Goal: Ask a question

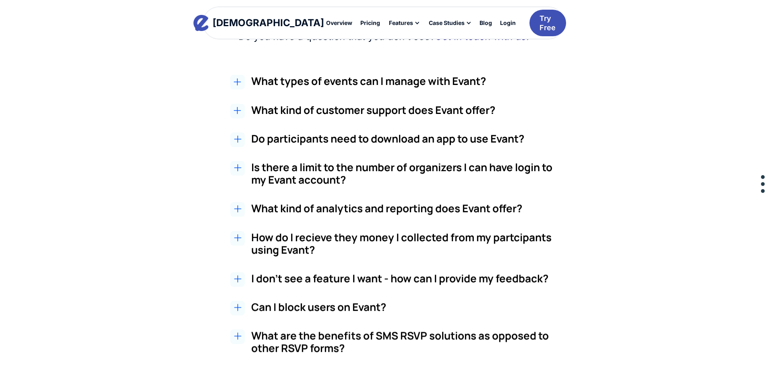
scroll to position [1140, 0]
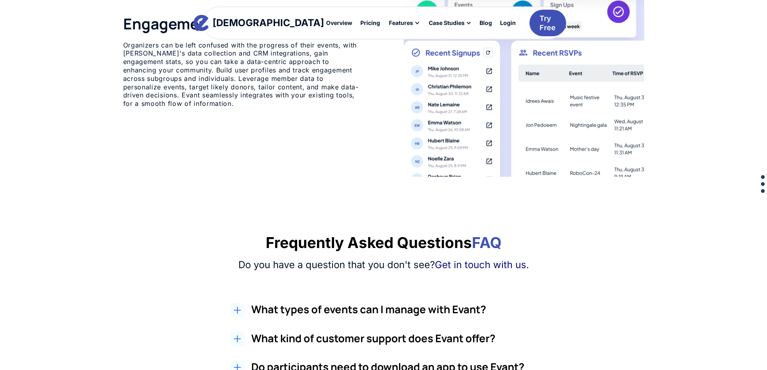
click at [241, 304] on div at bounding box center [237, 310] width 14 height 14
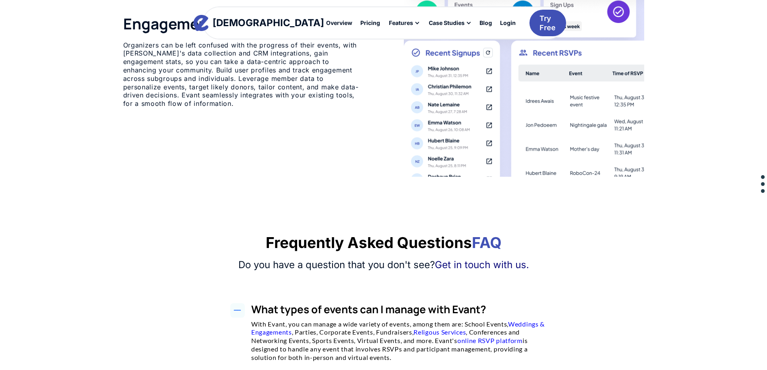
click at [241, 309] on icon at bounding box center [237, 310] width 8 height 8
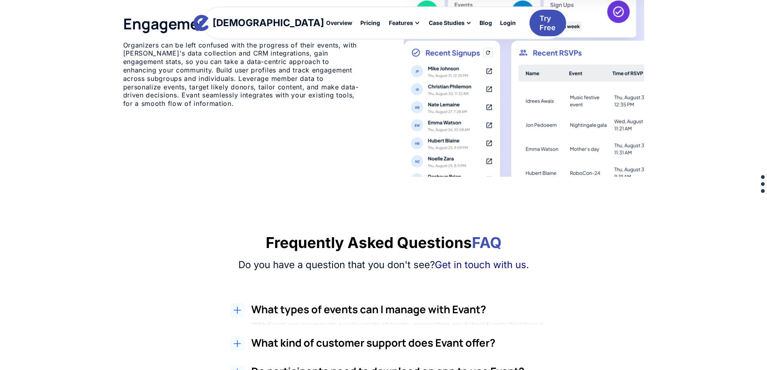
scroll to position [1368, 0]
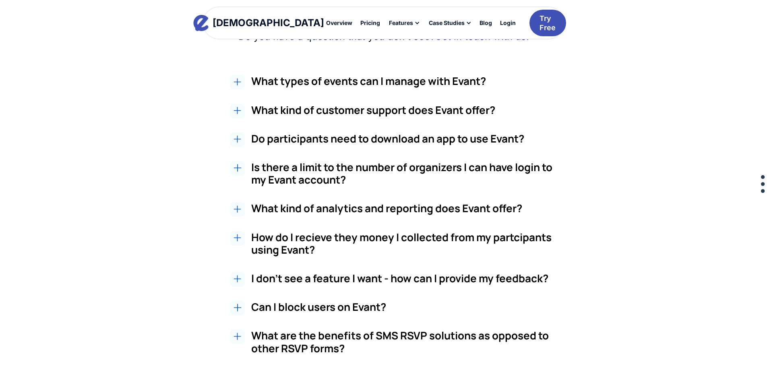
click at [237, 272] on div at bounding box center [237, 279] width 14 height 14
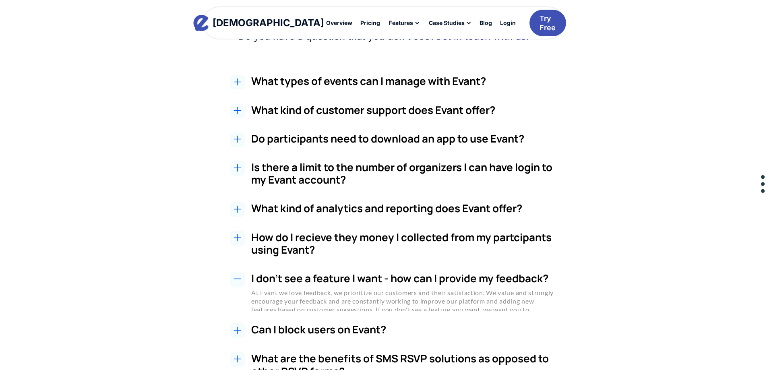
click at [237, 282] on icon at bounding box center [237, 279] width 8 height 8
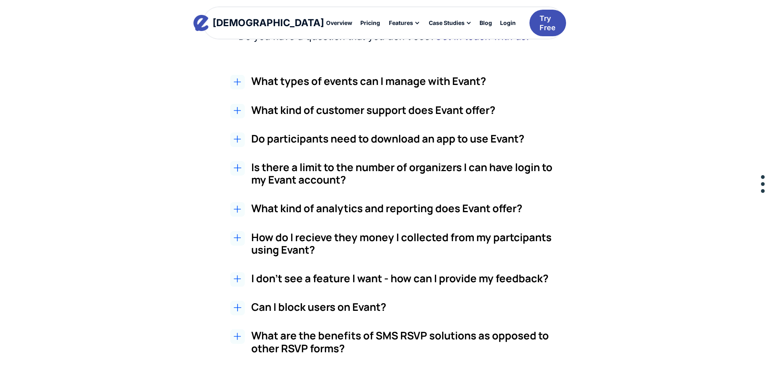
click at [249, 308] on div "Can I block users on Evant? Yes! On the Evant Dashboard, in the Users tab, you …" at bounding box center [392, 309] width 504 height 16
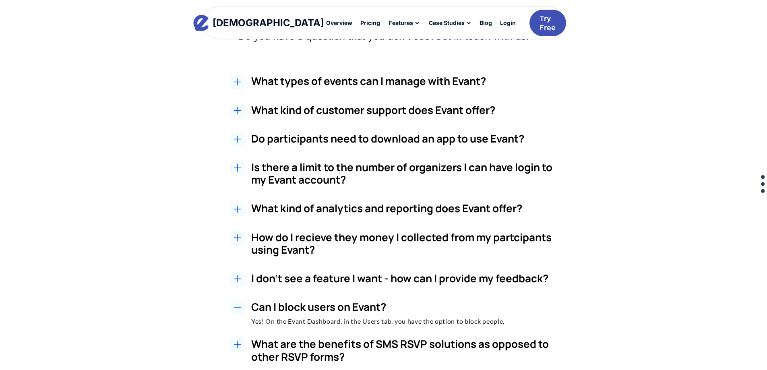
click at [243, 319] on div "Can I block users on Evant? Yes! On the Evant Dashboard, in the Users tab, you …" at bounding box center [392, 313] width 504 height 25
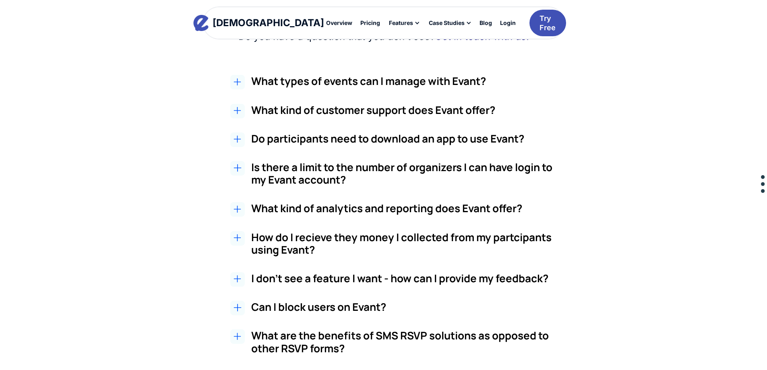
click at [246, 342] on div "What are the benefits of SMS RSVP solutions as opposed to other RSVP forms? SMS…" at bounding box center [392, 343] width 504 height 29
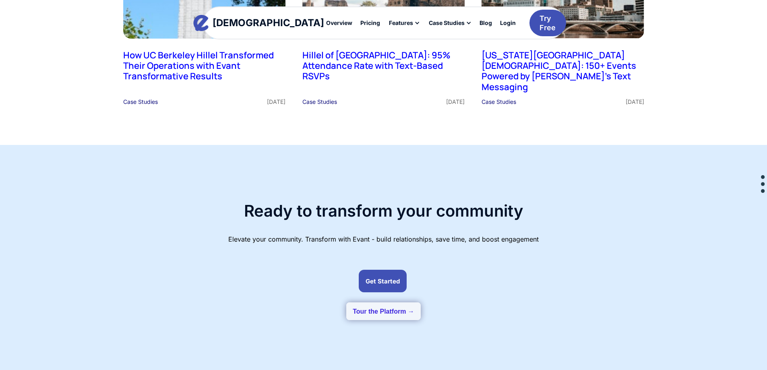
scroll to position [2231, 0]
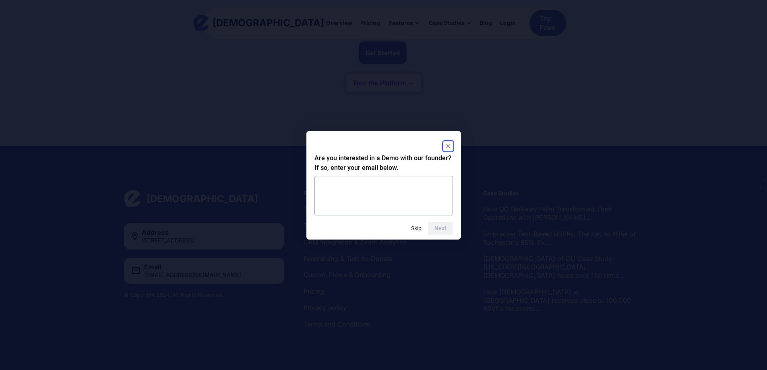
click at [450, 148] on rect "Close" at bounding box center [448, 146] width 10 height 10
